Goal: Task Accomplishment & Management: Manage account settings

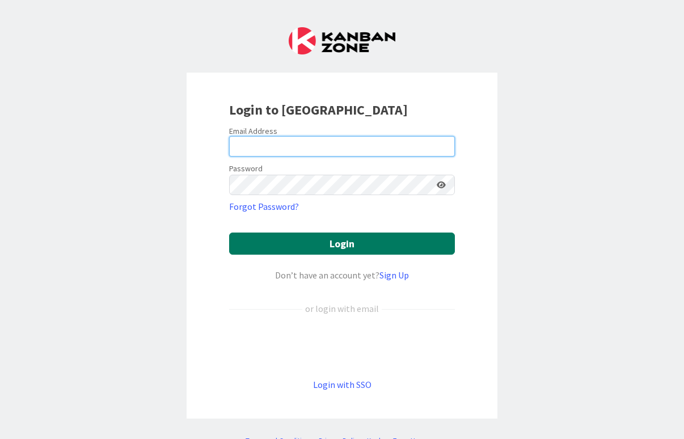
type input "[EMAIL_ADDRESS][DOMAIN_NAME]"
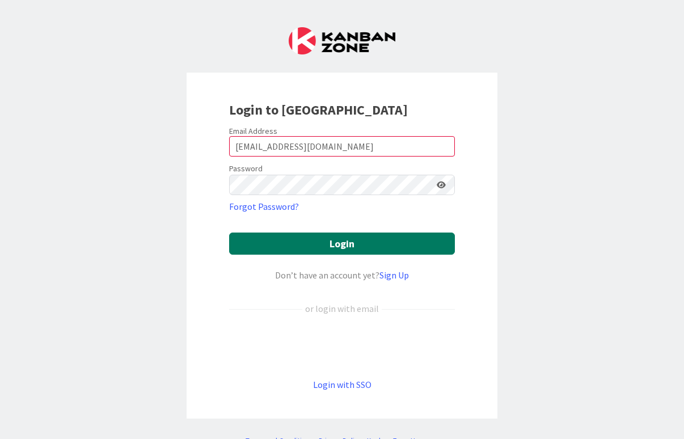
click at [411, 240] on button "Login" at bounding box center [342, 243] width 226 height 22
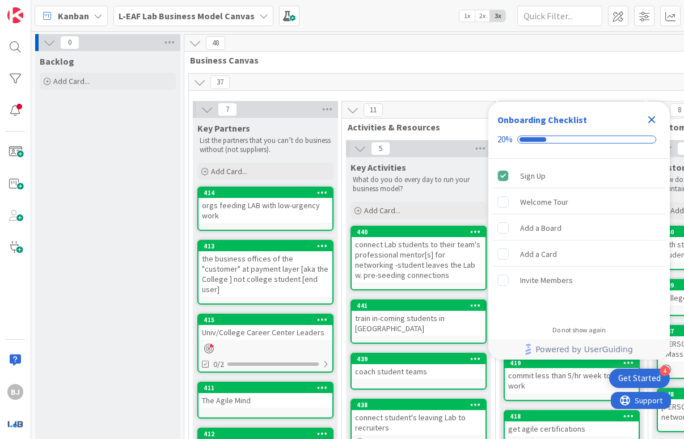
click at [77, 16] on span "Kanban" at bounding box center [73, 16] width 31 height 14
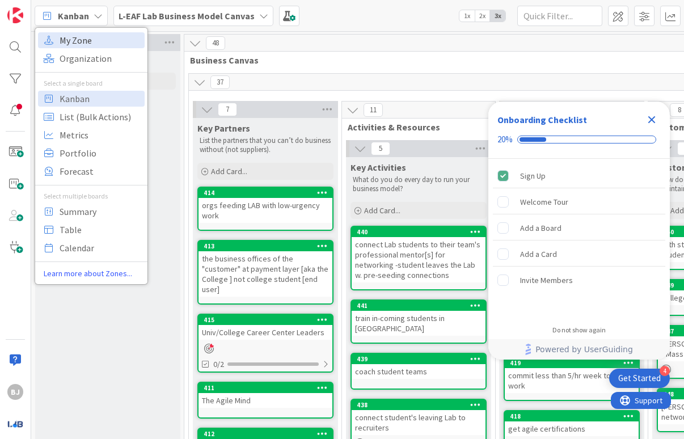
click at [74, 41] on span "My Zone" at bounding box center [101, 40] width 82 height 17
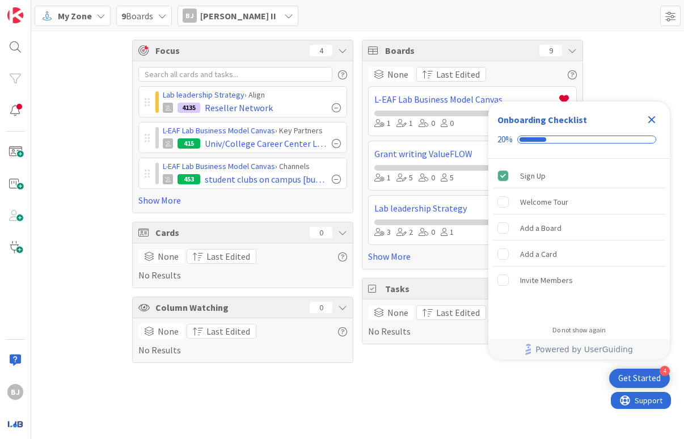
click at [242, 15] on span "[PERSON_NAME] II" at bounding box center [238, 16] width 76 height 14
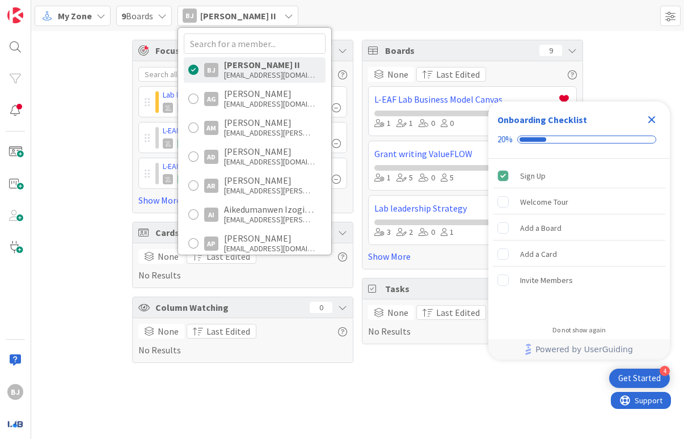
drag, startPoint x: 256, startPoint y: 70, endPoint x: 227, endPoint y: 63, distance: 29.6
click at [227, 63] on div "[PERSON_NAME] II" at bounding box center [269, 65] width 91 height 10
click at [106, 58] on div "Focus 4 Lab leadership Strategy › Align 4135 Reseller Network L-EAF Lab Busines…" at bounding box center [357, 201] width 652 height 340
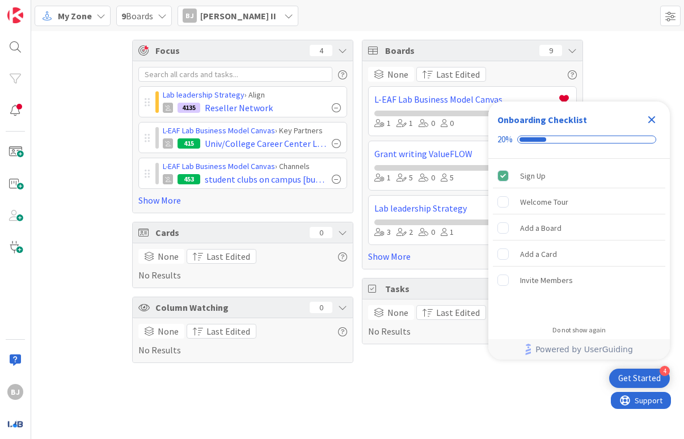
click at [648, 117] on icon "Close Checklist" at bounding box center [651, 119] width 7 height 7
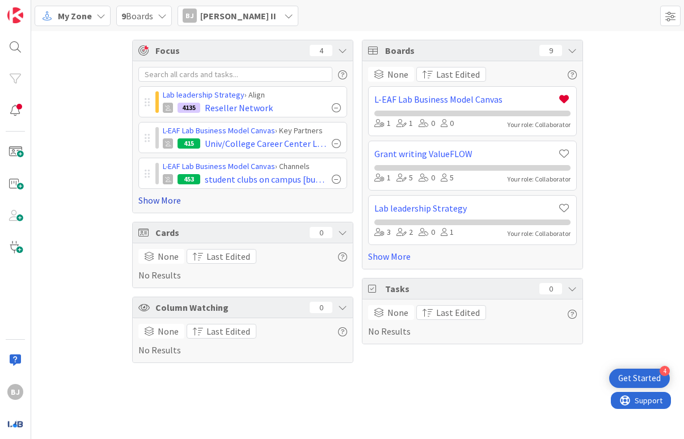
click at [162, 196] on link "Show More" at bounding box center [242, 200] width 209 height 14
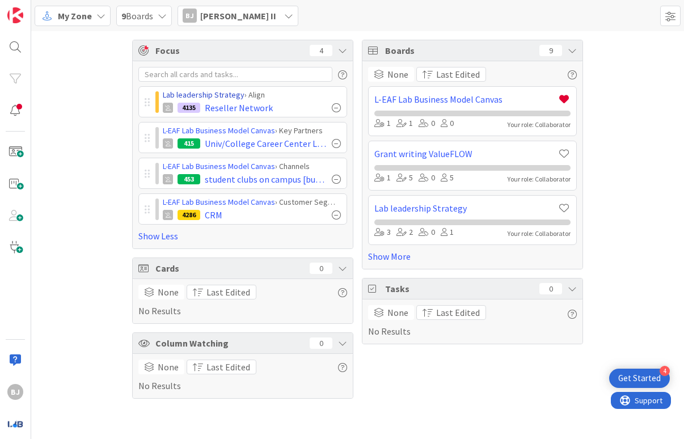
click at [229, 97] on link "Lab leadership Strategy" at bounding box center [204, 95] width 82 height 10
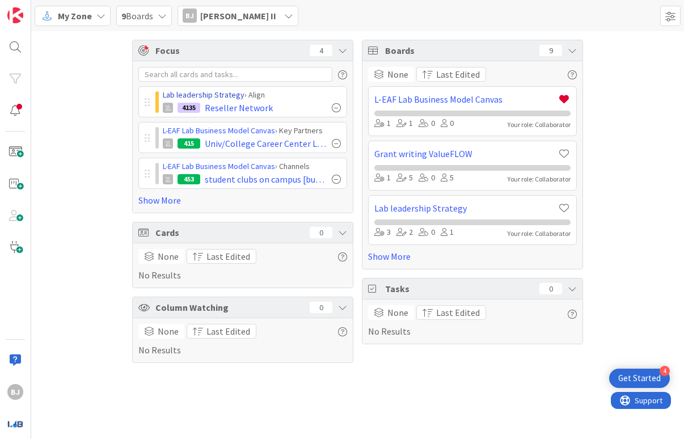
click at [203, 93] on link "Lab leadership Strategy" at bounding box center [204, 95] width 82 height 10
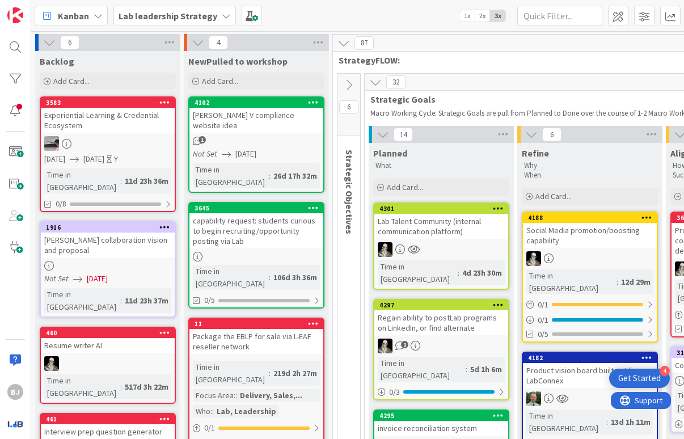
click at [346, 87] on icon at bounding box center [348, 85] width 12 height 12
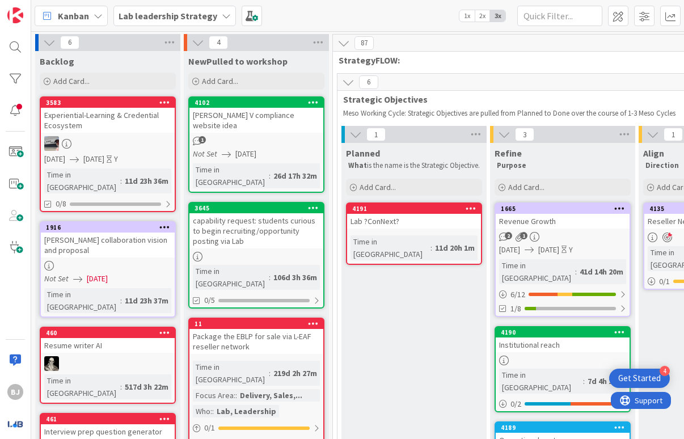
click at [346, 87] on icon at bounding box center [348, 82] width 12 height 12
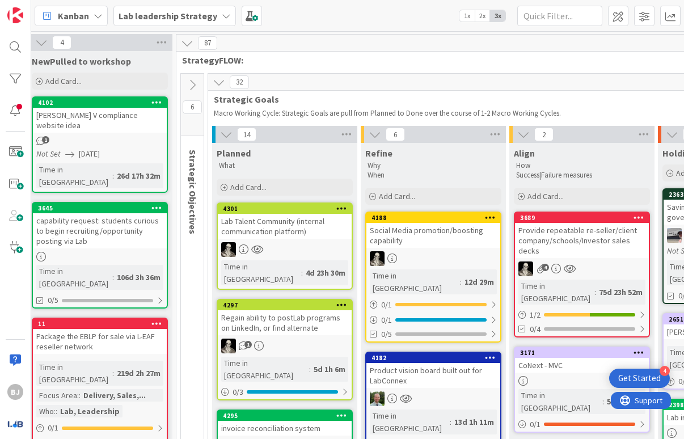
scroll to position [0, 120]
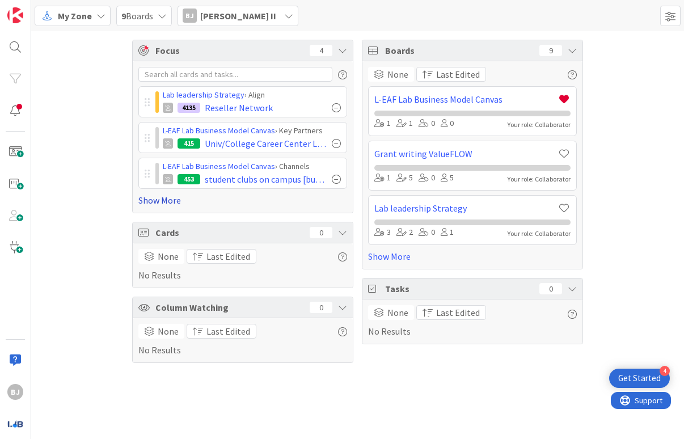
click at [172, 199] on link "Show More" at bounding box center [242, 200] width 209 height 14
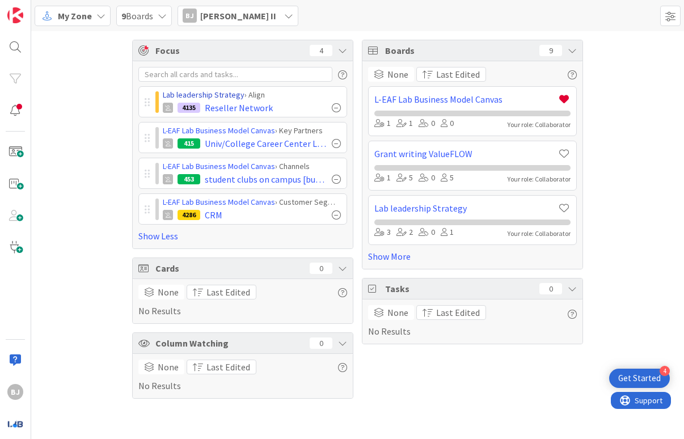
click at [174, 97] on link "Lab leadership Strategy" at bounding box center [204, 95] width 82 height 10
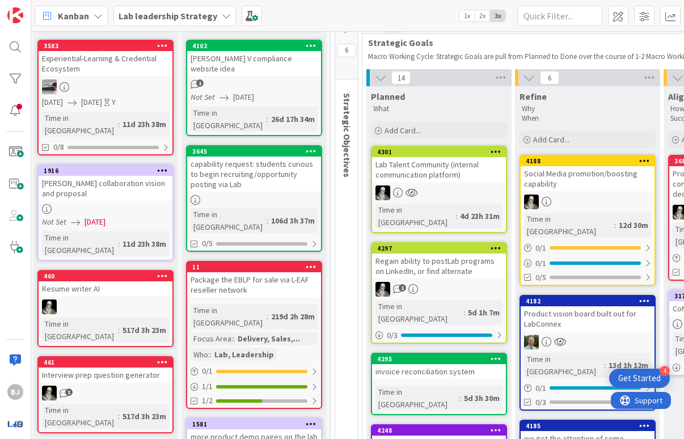
scroll to position [57, 0]
